Goal: Task Accomplishment & Management: Manage account settings

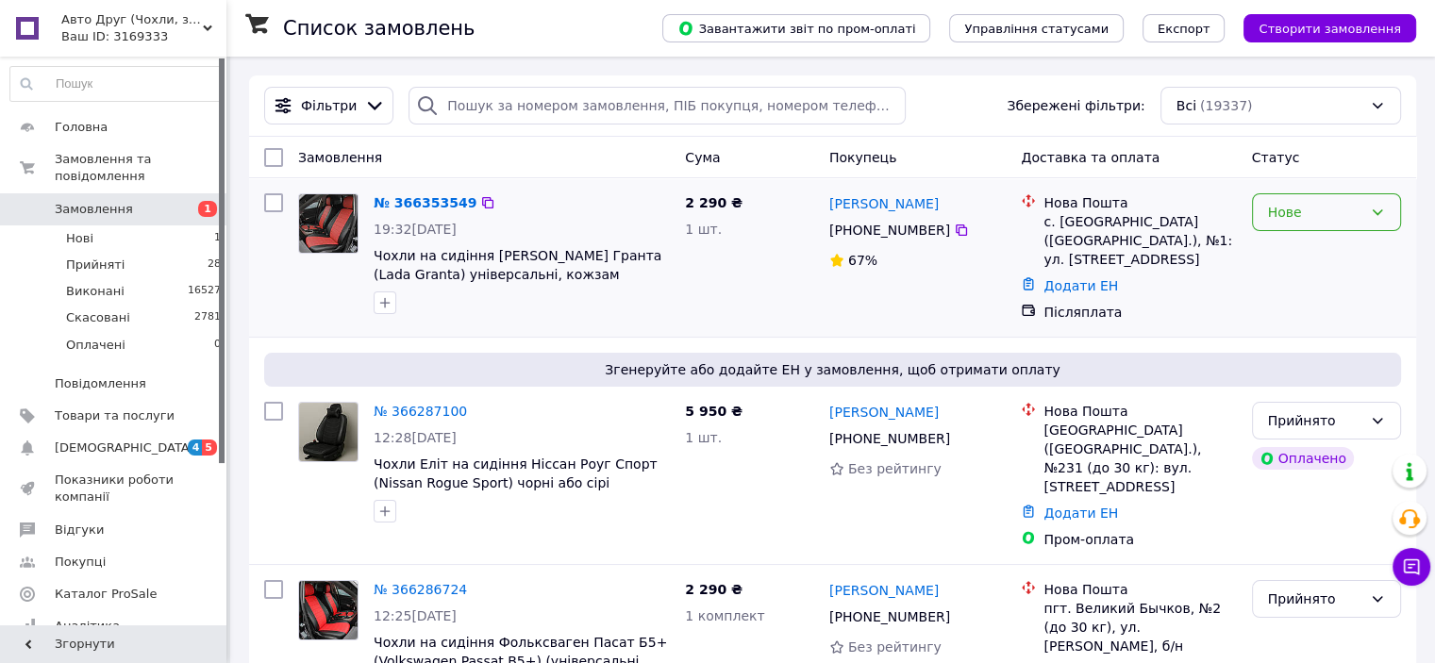
click at [1314, 205] on div "Нове" at bounding box center [1315, 212] width 94 height 21
click at [1291, 251] on li "Прийнято" at bounding box center [1325, 254] width 147 height 34
